Goal: Information Seeking & Learning: Learn about a topic

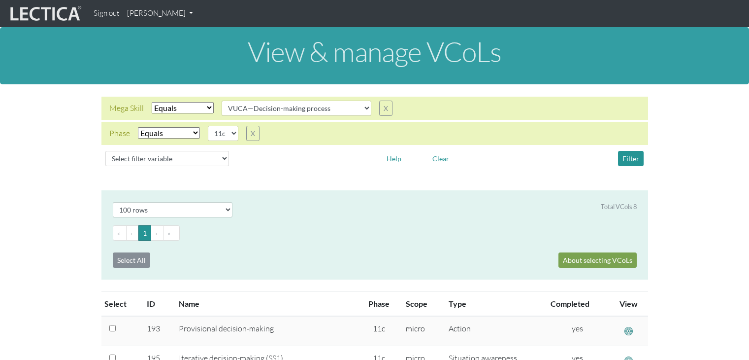
select select "VUCA—Decision-making process"
select select "11c"
select select "100"
click at [210, 109] on select "Select filter Equals Does not equal" at bounding box center [183, 107] width 62 height 11
click at [152, 102] on select "Select filter Equals Does not equal" at bounding box center [183, 107] width 62 height 11
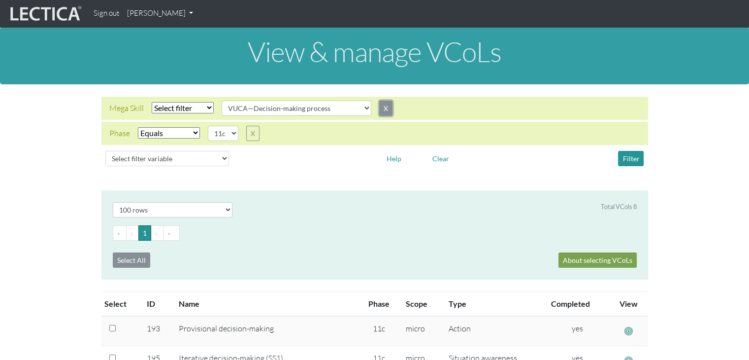
click at [380, 108] on button "X" at bounding box center [385, 107] width 13 height 15
select select "iexact"
select select "11c"
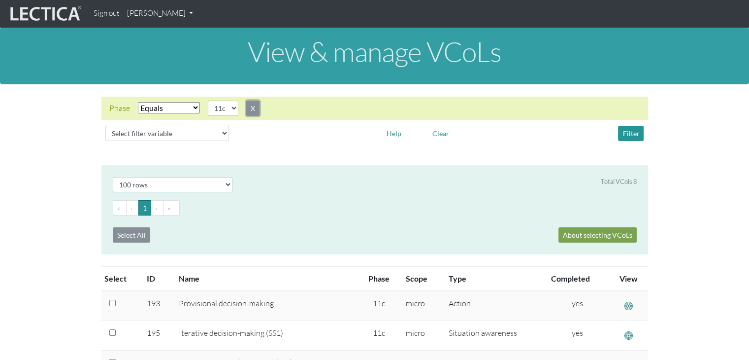
click at [253, 107] on button "X" at bounding box center [252, 107] width 13 height 15
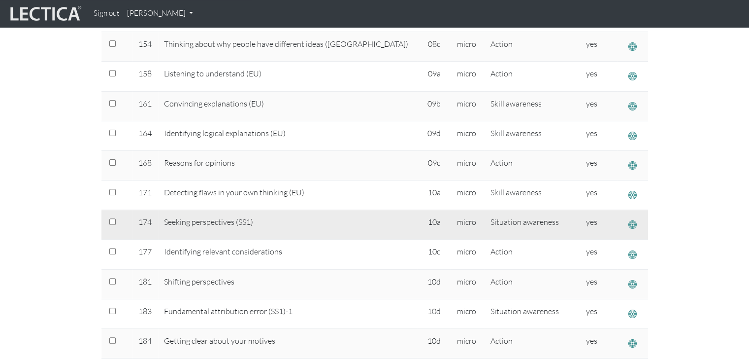
scroll to position [345, 0]
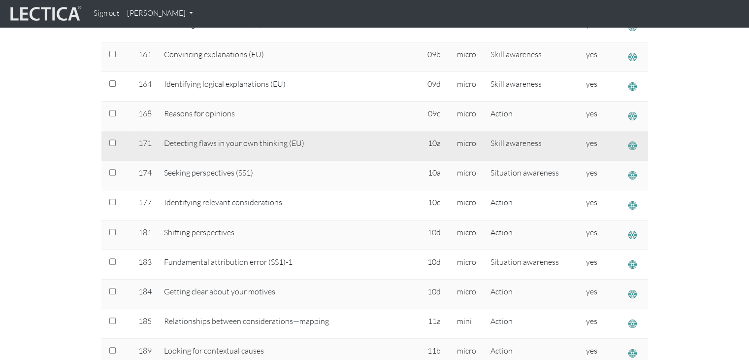
click at [628, 142] on span "button" at bounding box center [632, 145] width 8 height 10
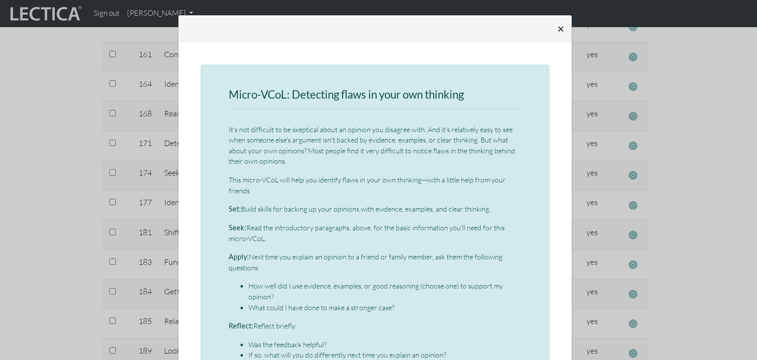
click at [557, 28] on span "×" at bounding box center [560, 28] width 7 height 14
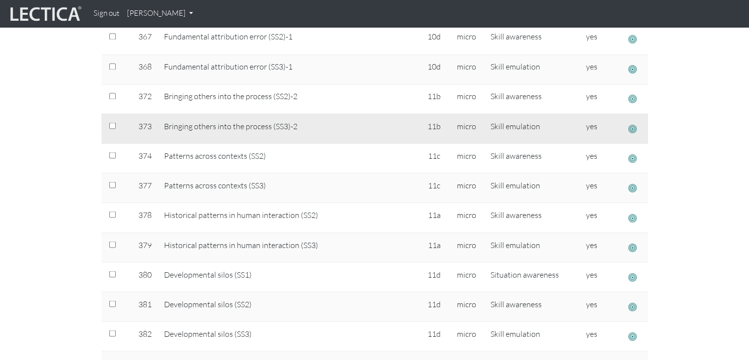
scroll to position [1773, 0]
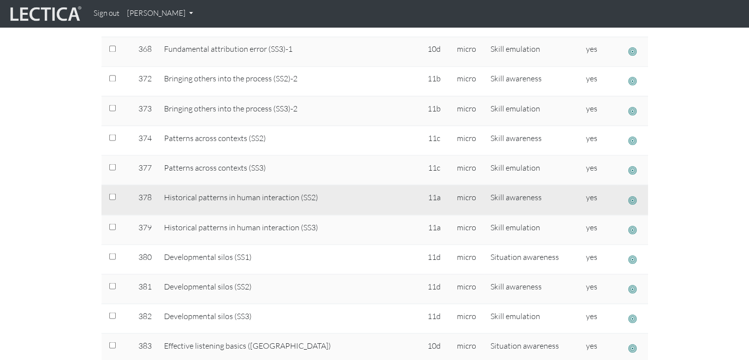
click at [630, 194] on span "button" at bounding box center [632, 199] width 8 height 10
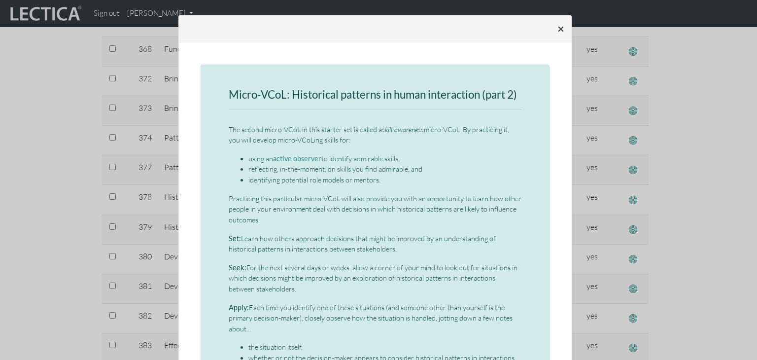
click at [558, 26] on span "×" at bounding box center [560, 28] width 7 height 14
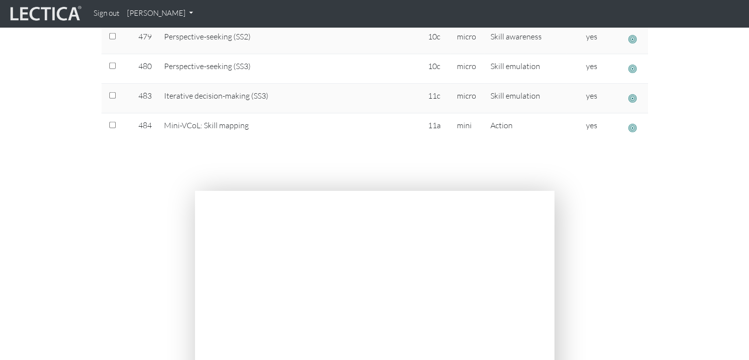
scroll to position [3054, 0]
